Goal: Navigation & Orientation: Find specific page/section

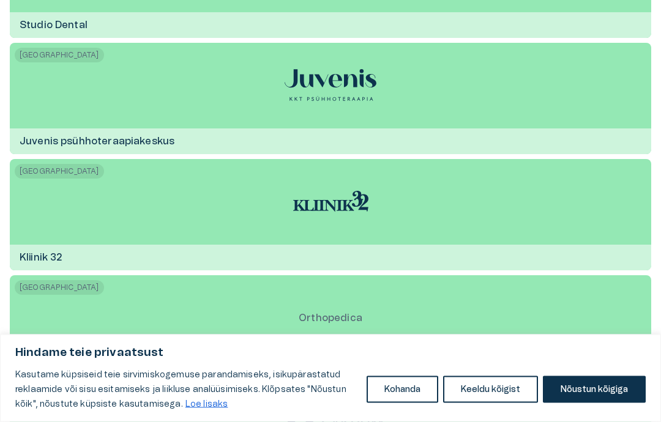
scroll to position [7263, 0]
click at [336, 83] on img at bounding box center [331, 85] width 92 height 32
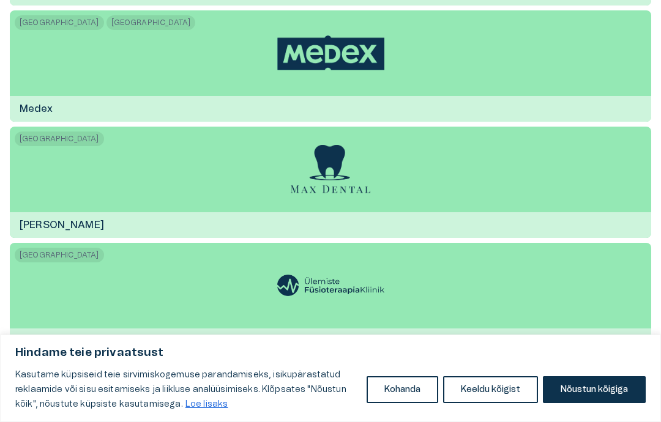
scroll to position [6363, 0]
click at [337, 167] on img at bounding box center [331, 170] width 80 height 49
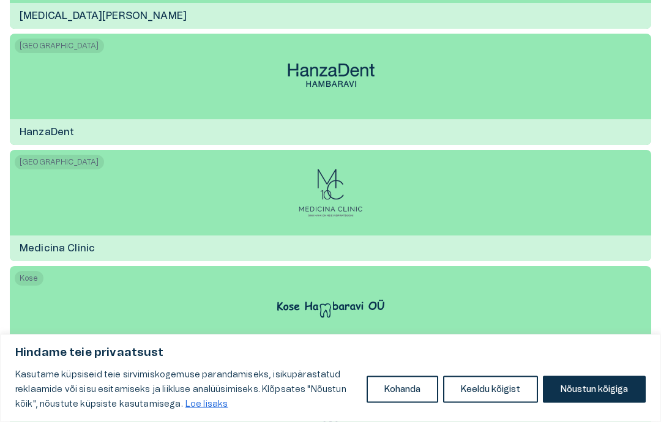
scroll to position [758, 0]
click at [342, 193] on img at bounding box center [330, 192] width 65 height 49
